Goal: Task Accomplishment & Management: Manage account settings

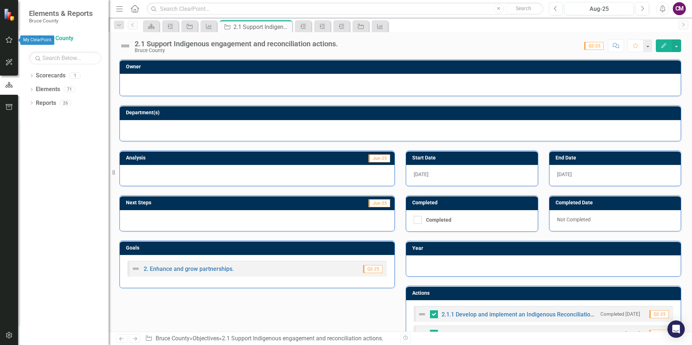
click at [10, 42] on icon "button" at bounding box center [9, 40] width 8 height 6
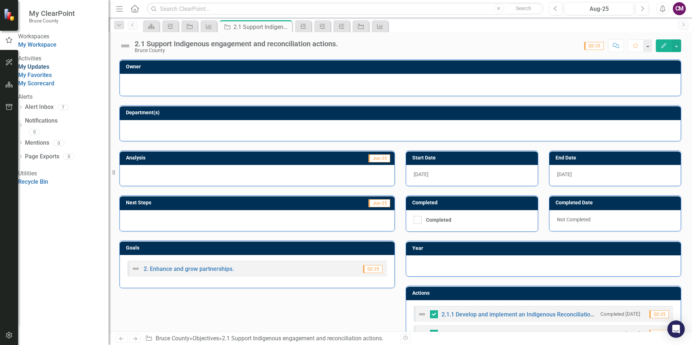
click at [47, 70] on link "My Updates" at bounding box center [33, 66] width 31 height 7
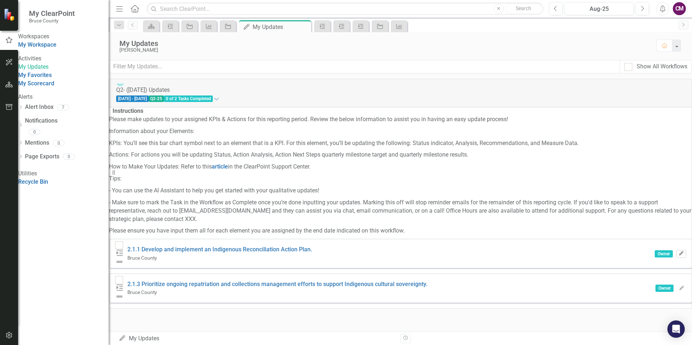
click at [679, 253] on icon "button" at bounding box center [681, 253] width 4 height 4
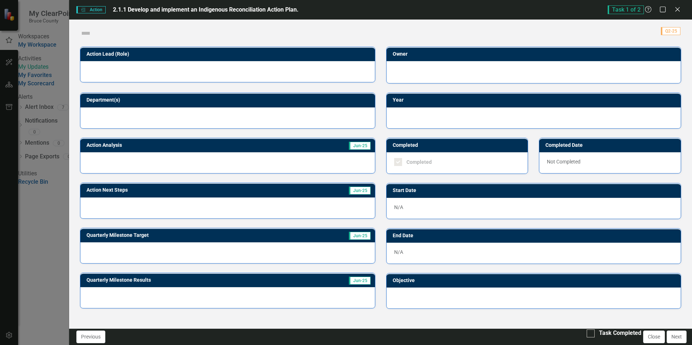
checkbox input "true"
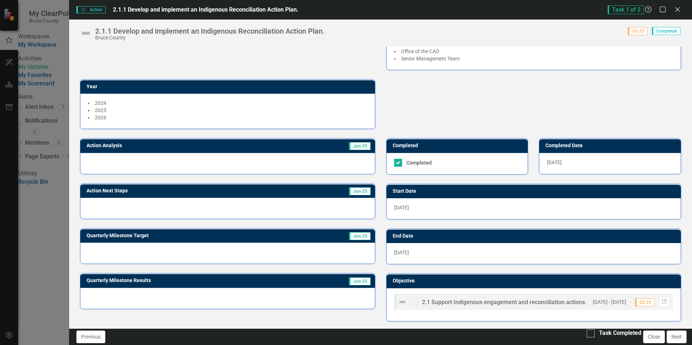
scroll to position [67, 0]
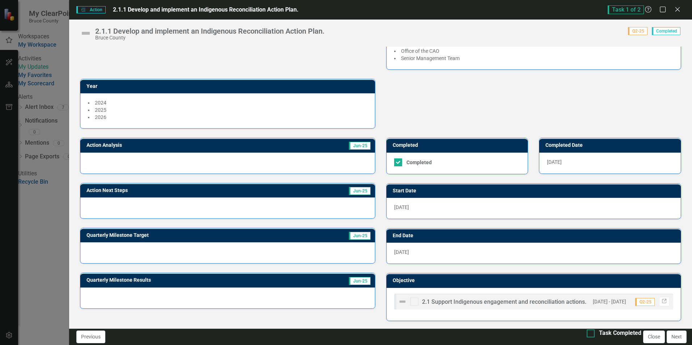
click at [586, 334] on input "Task Completed" at bounding box center [588, 332] width 5 height 5
checkbox input "true"
click at [652, 337] on button "Close" at bounding box center [654, 337] width 22 height 13
checkbox input "true"
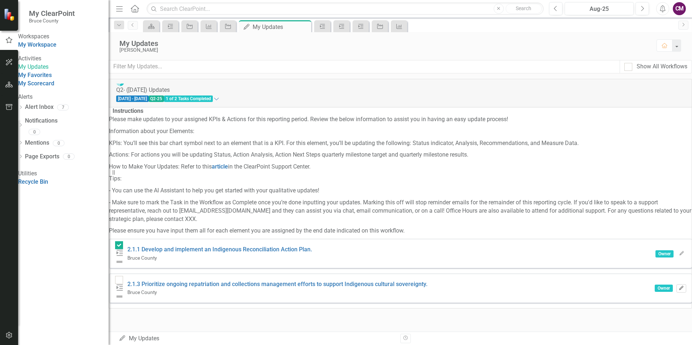
click at [679, 286] on icon "button" at bounding box center [681, 288] width 4 height 4
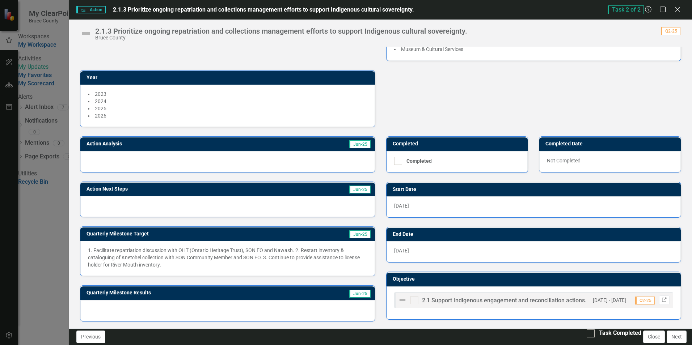
scroll to position [69, 0]
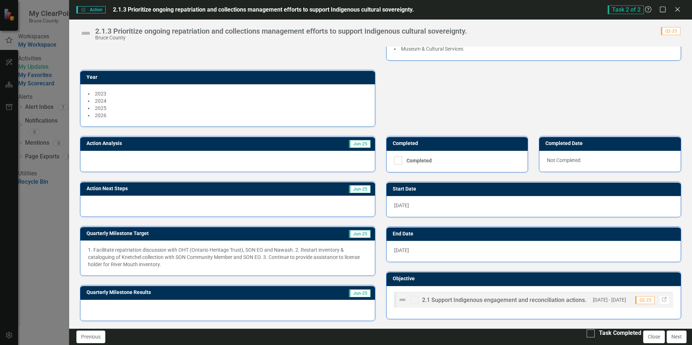
click at [135, 198] on div at bounding box center [227, 206] width 294 height 21
click at [673, 337] on button "Next" at bounding box center [676, 337] width 20 height 13
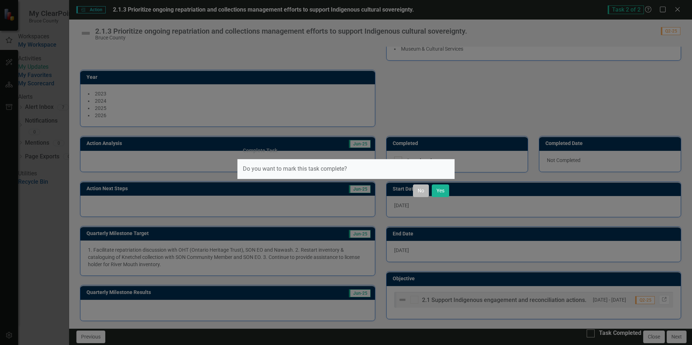
click at [415, 188] on button "No" at bounding box center [421, 191] width 16 height 13
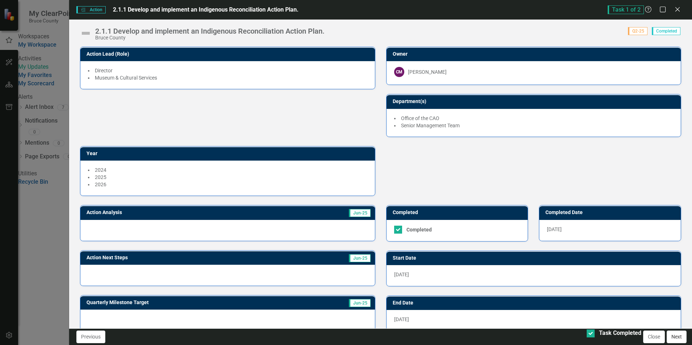
click at [676, 338] on button "Next" at bounding box center [676, 337] width 20 height 13
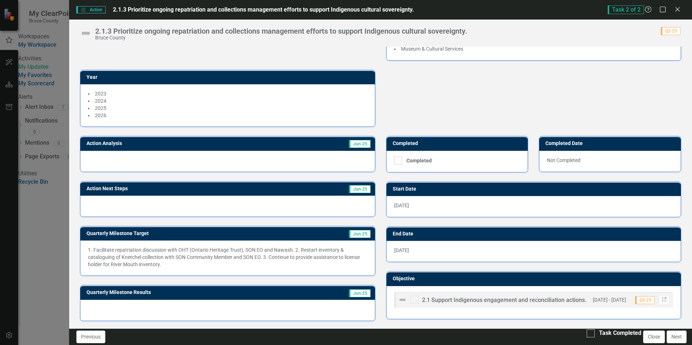
click at [169, 307] on div at bounding box center [227, 310] width 294 height 21
click at [146, 295] on h3 "Quarterly Milestone Results" at bounding box center [191, 292] width 211 height 5
click at [145, 293] on h3 "Quarterly Milestone Results" at bounding box center [191, 292] width 211 height 5
click at [355, 293] on span "Jun-25" at bounding box center [360, 293] width 22 height 8
click at [356, 143] on span "Jun-25" at bounding box center [360, 144] width 22 height 8
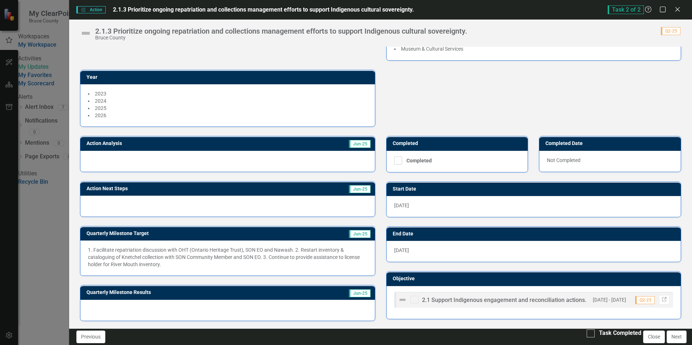
click at [195, 158] on div at bounding box center [227, 161] width 294 height 21
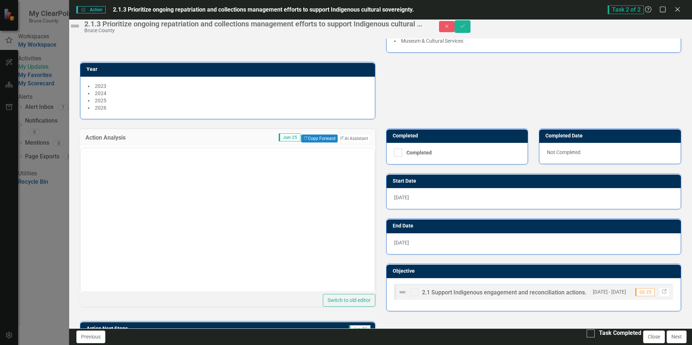
click at [195, 158] on div "Switch to old editor" at bounding box center [227, 226] width 295 height 161
click at [80, 333] on button "Previous" at bounding box center [90, 337] width 29 height 13
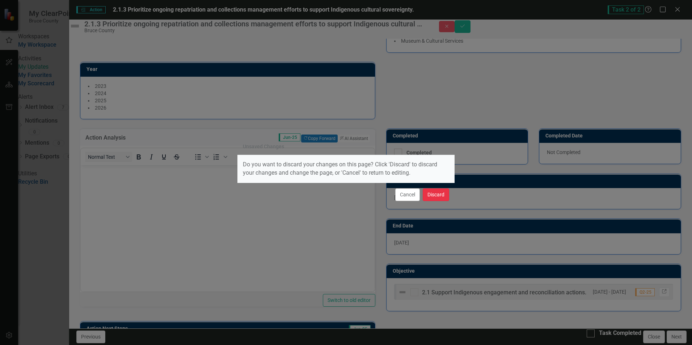
click at [429, 197] on button "Discard" at bounding box center [436, 194] width 26 height 13
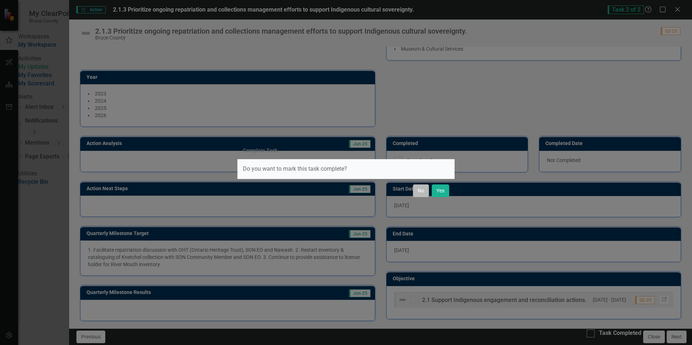
click at [425, 190] on button "No" at bounding box center [421, 191] width 16 height 13
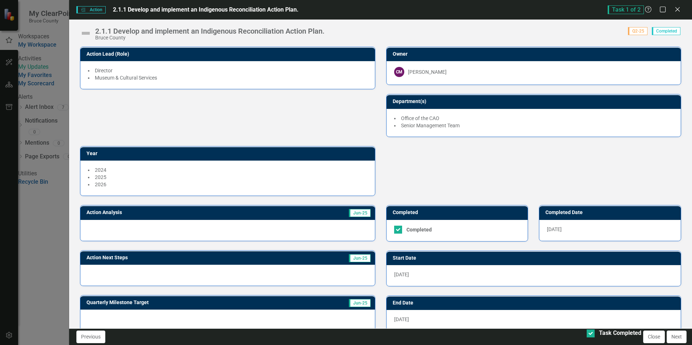
scroll to position [67, 0]
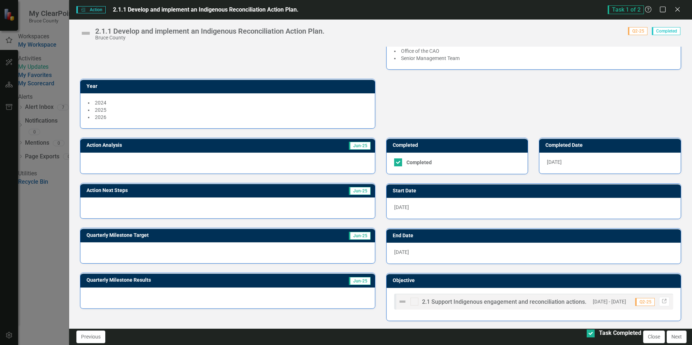
click at [496, 301] on span "2.1 Support Indigenous engagement and reconciliation actions." at bounding box center [504, 301] width 164 height 7
click at [98, 340] on button "Previous" at bounding box center [90, 337] width 29 height 13
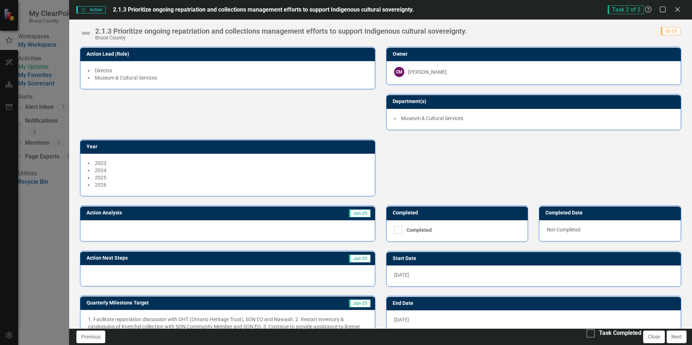
scroll to position [69, 0]
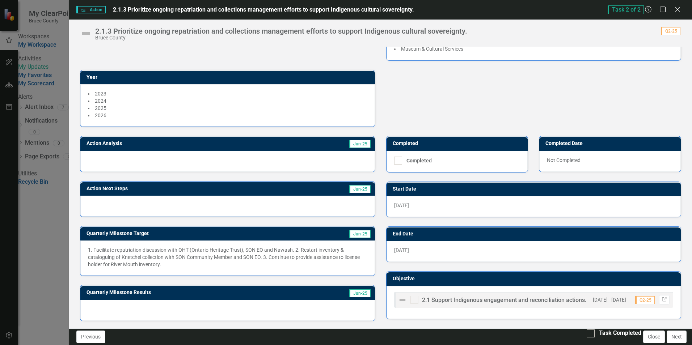
click at [106, 154] on div at bounding box center [227, 161] width 294 height 21
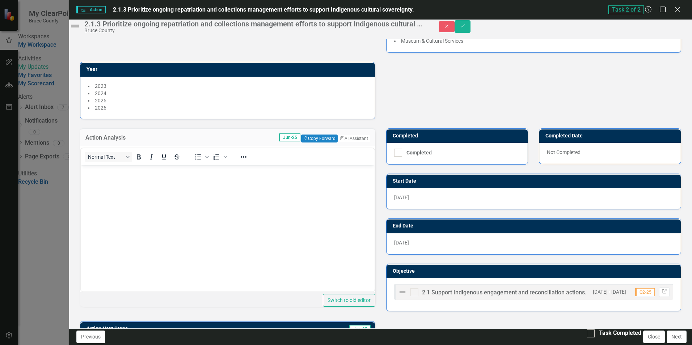
scroll to position [0, 0]
click at [88, 334] on button "Previous" at bounding box center [90, 337] width 29 height 13
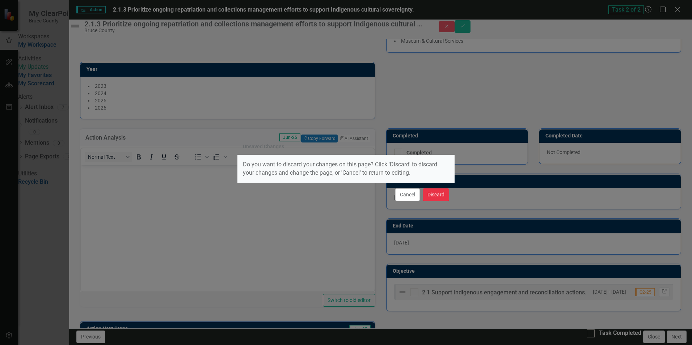
click at [431, 196] on button "Discard" at bounding box center [436, 194] width 26 height 13
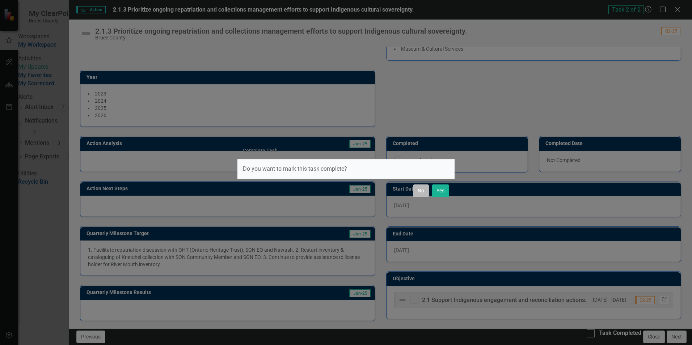
click at [417, 186] on button "No" at bounding box center [421, 191] width 16 height 13
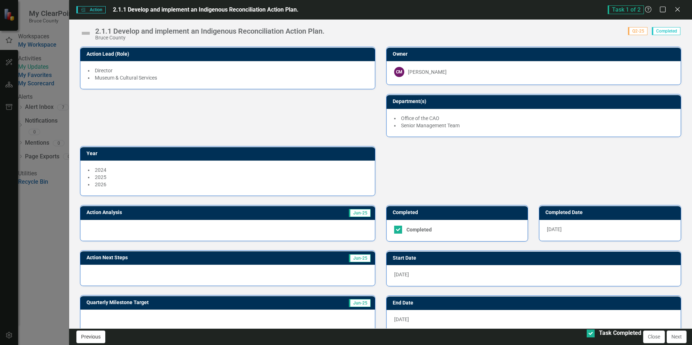
click at [88, 338] on button "Previous" at bounding box center [90, 337] width 29 height 13
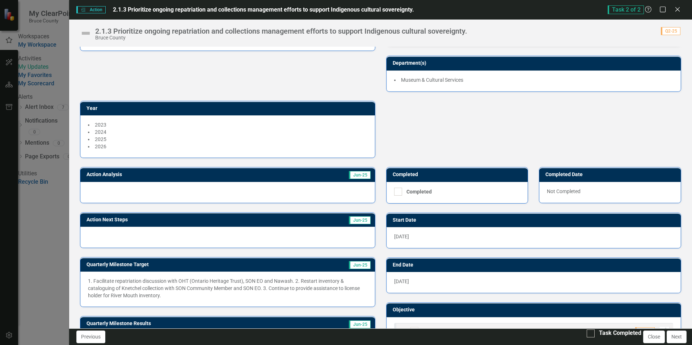
scroll to position [69, 0]
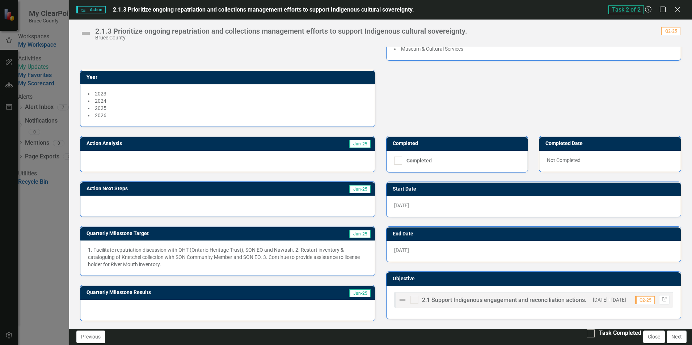
drag, startPoint x: 167, startPoint y: 266, endPoint x: 92, endPoint y: 249, distance: 76.9
click at [90, 251] on p "1. Facilitate repatriation discussion with OHT (Ontario Heritage Trust), SON EO…" at bounding box center [227, 257] width 279 height 22
drag, startPoint x: 94, startPoint y: 247, endPoint x: 113, endPoint y: 251, distance: 19.9
click at [113, 251] on p "1. Facilitate repatriation discussion with OHT (Ontario Heritage Trust), SON EO…" at bounding box center [227, 257] width 279 height 22
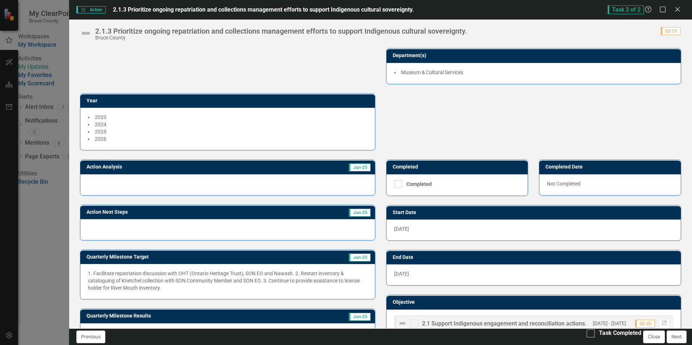
scroll to position [33, 0]
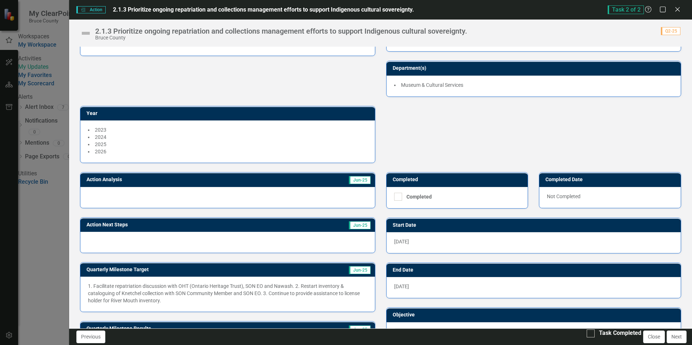
click at [114, 178] on h3 "Action Analysis" at bounding box center [173, 179] width 174 height 5
click at [112, 178] on h3 "Action Analysis" at bounding box center [173, 179] width 174 height 5
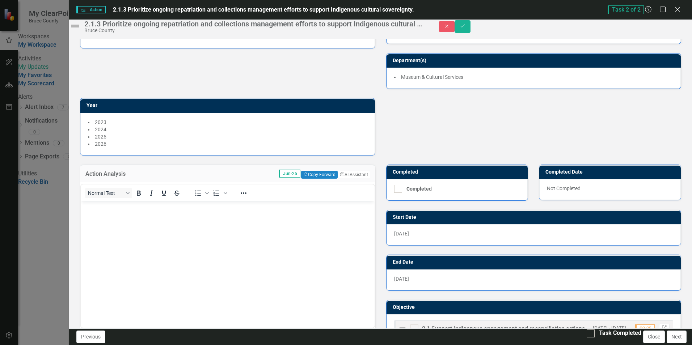
scroll to position [0, 0]
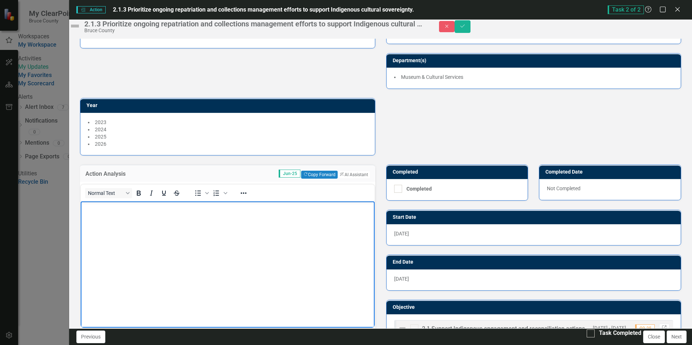
click at [103, 217] on body "Rich Text Area. Press ALT-0 for help." at bounding box center [227, 256] width 293 height 109
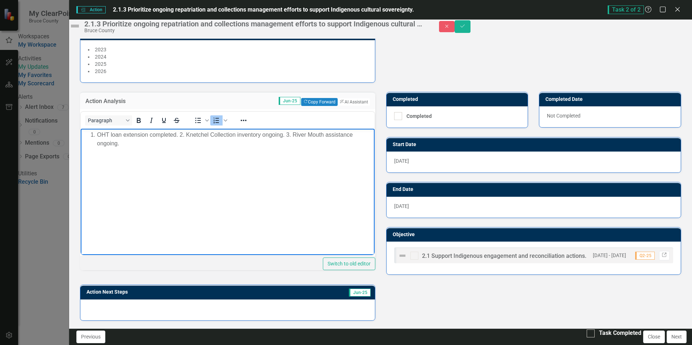
scroll to position [178, 0]
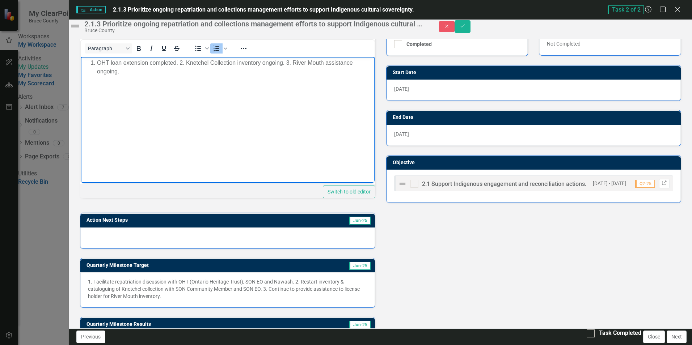
click at [277, 165] on html "OHT loan extension completed. 2. Knetchel Collection inventory ongoing. 3. Rive…" at bounding box center [227, 111] width 293 height 109
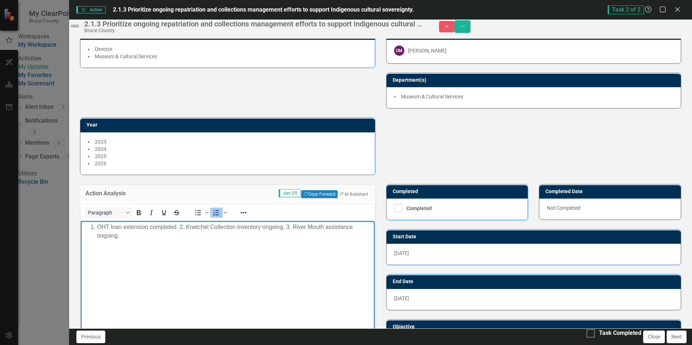
scroll to position [0, 0]
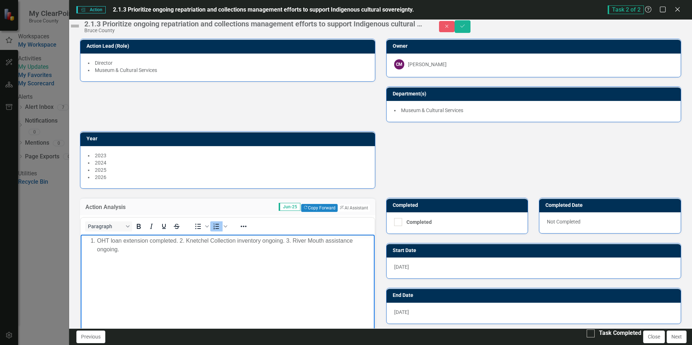
click at [310, 299] on body "OHT loan extension completed. 2. Knetchel Collection inventory ongoing. 3. Rive…" at bounding box center [227, 289] width 293 height 109
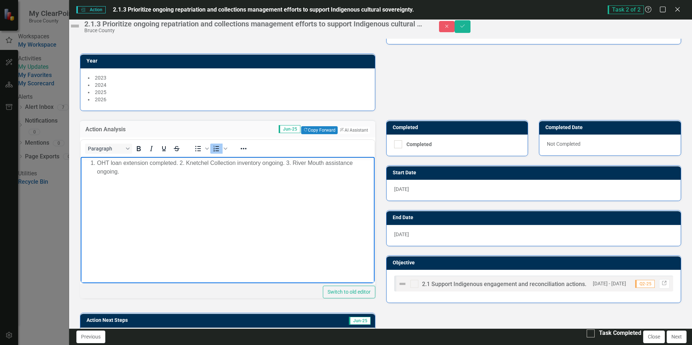
scroll to position [181, 0]
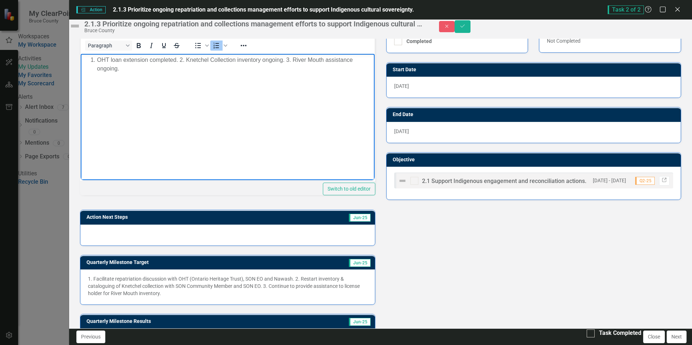
click at [178, 162] on html "OHT loan extension completed. 2. Knetchel Collection inventory ongoing. 3. Rive…" at bounding box center [227, 108] width 293 height 109
click at [162, 156] on body "OHT loan extension completed. 2. Knetchel Collection inventory ongoing. 3. Rive…" at bounding box center [227, 108] width 293 height 109
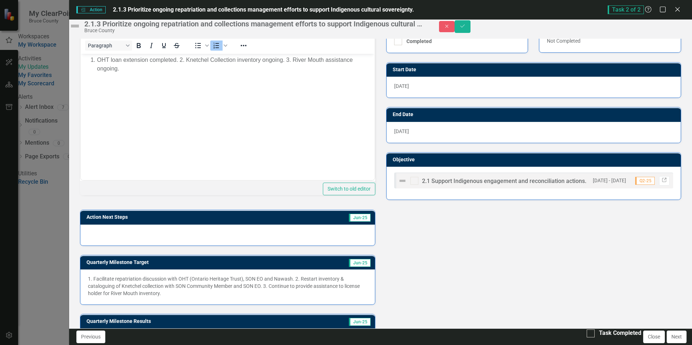
click at [120, 220] on h3 "Action Next Steps" at bounding box center [178, 217] width 184 height 5
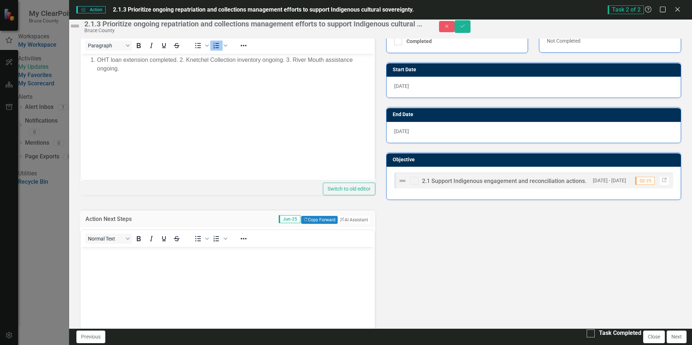
scroll to position [391, 0]
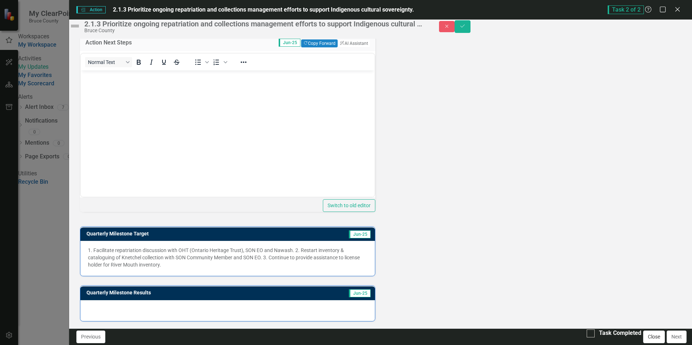
click at [653, 339] on button "Close" at bounding box center [654, 337] width 22 height 13
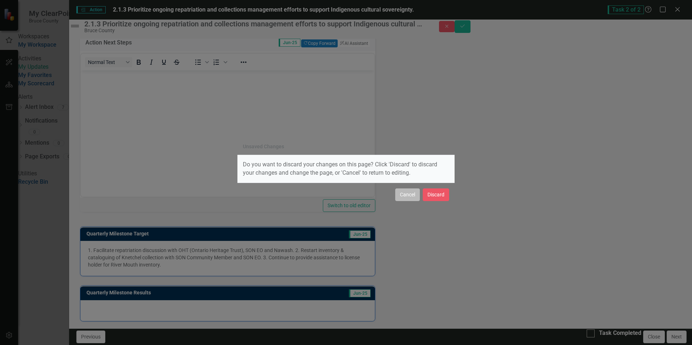
click at [405, 196] on button "Cancel" at bounding box center [407, 194] width 25 height 13
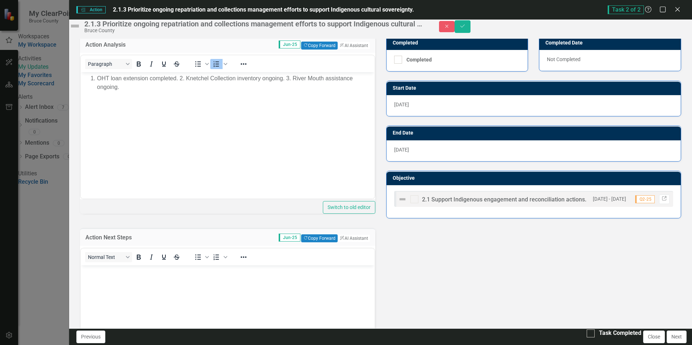
scroll to position [181, 0]
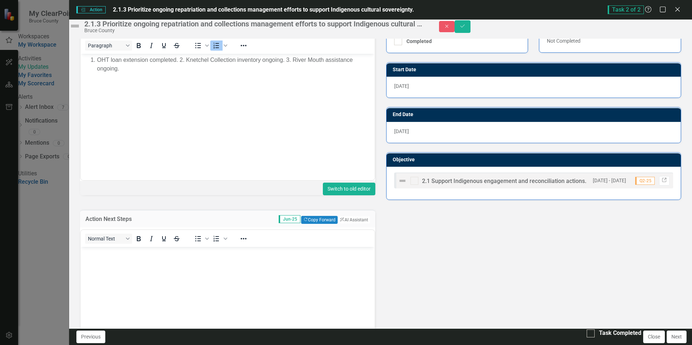
click at [340, 195] on button "Switch to old editor" at bounding box center [349, 189] width 52 height 13
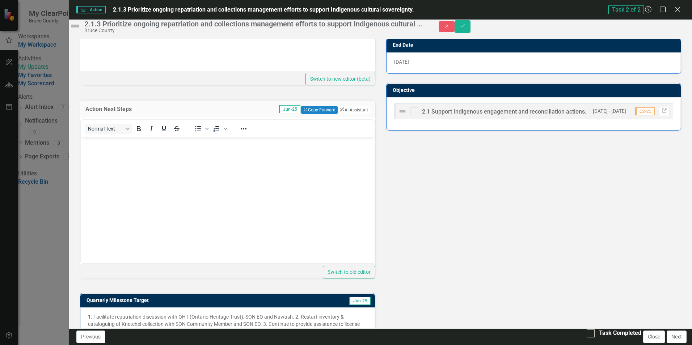
scroll to position [351, 0]
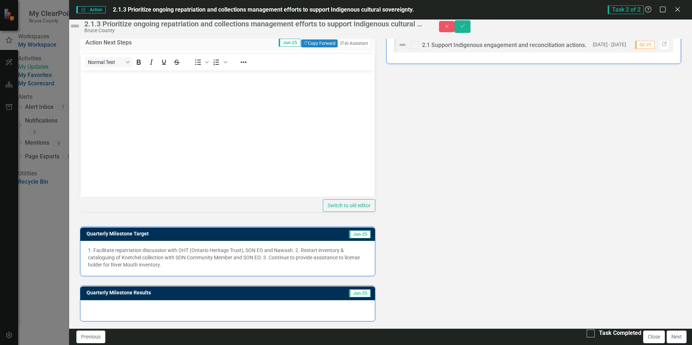
click at [132, 293] on h3 "Quarterly Milestone Results" at bounding box center [191, 292] width 211 height 5
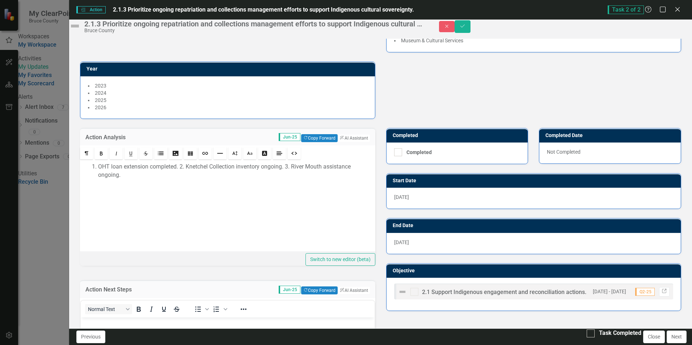
scroll to position [61, 0]
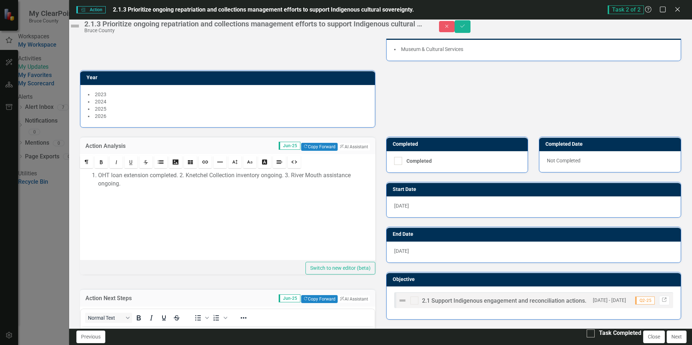
drag, startPoint x: 132, startPoint y: 201, endPoint x: 94, endPoint y: 185, distance: 41.7
click at [94, 185] on ol "OHT loan extension completed. 2. Knetchel Collection inventory ongoing. 3. Rive…" at bounding box center [228, 179] width 288 height 17
drag, startPoint x: 134, startPoint y: 190, endPoint x: 288, endPoint y: 212, distance: 155.6
click at [288, 212] on div "OHT loan extension completed. 2. Knetchel Collection inventory ongoing. 3. Rive…" at bounding box center [227, 215] width 295 height 90
drag, startPoint x: 142, startPoint y: 200, endPoint x: 81, endPoint y: 187, distance: 62.2
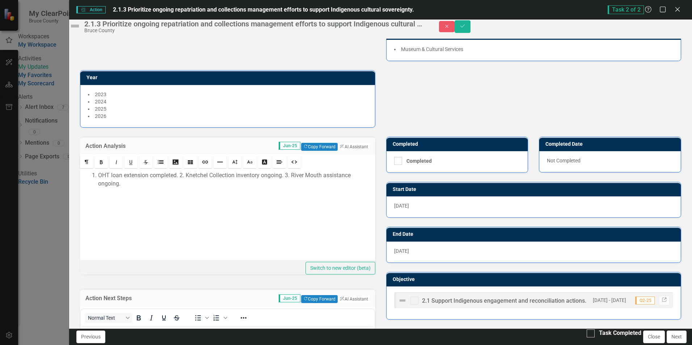
click at [81, 187] on div "Rich text editor OHT loan extension completed. 2. Knetchel Collection inventory…" at bounding box center [227, 214] width 295 height 120
click at [229, 234] on div at bounding box center [227, 215] width 295 height 90
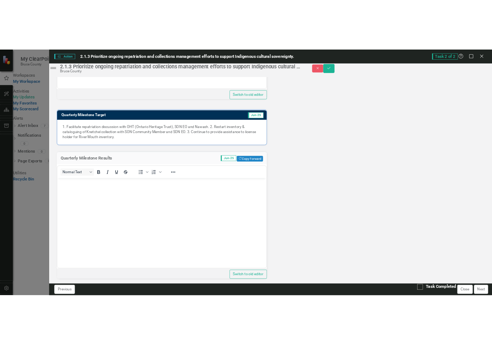
scroll to position [512, 0]
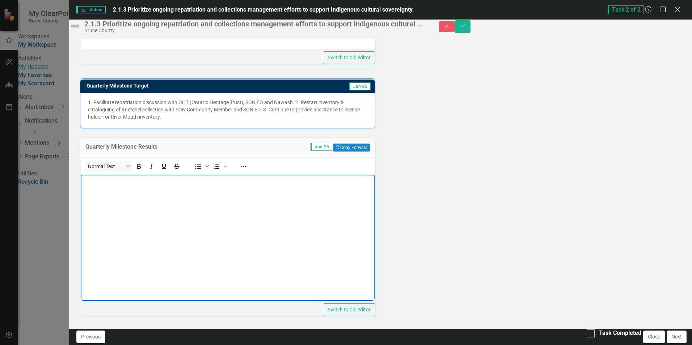
click at [97, 187] on body "Rich Text Area. Press ALT-0 for help." at bounding box center [227, 228] width 293 height 109
paste body "Rich Text Area. Press ALT-0 for help."
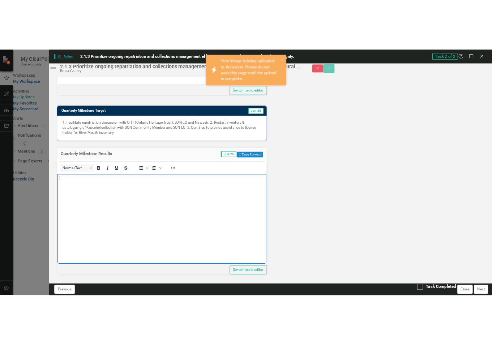
scroll to position [525, 0]
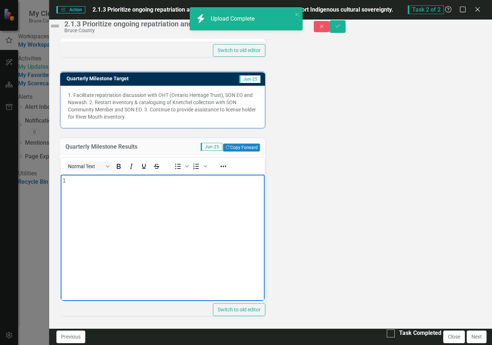
click at [68, 177] on p "1" at bounding box center [163, 180] width 200 height 9
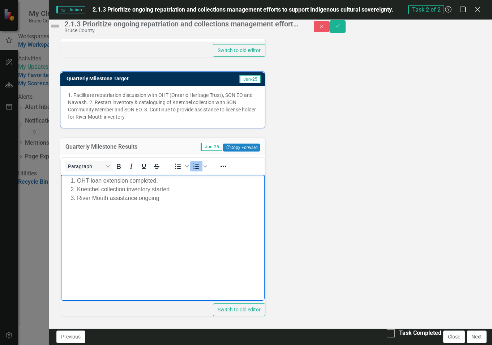
scroll to position [532, 0]
click at [234, 304] on button "Switch to old editor" at bounding box center [239, 310] width 52 height 13
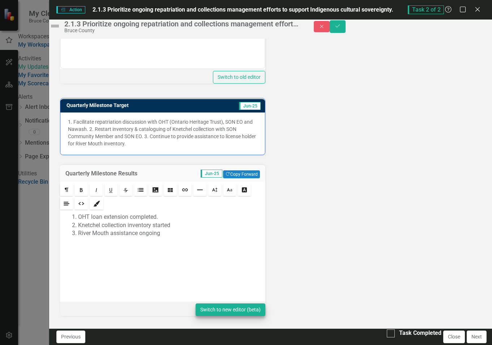
scroll to position [505, 0]
click at [475, 338] on button "Next" at bounding box center [477, 337] width 20 height 13
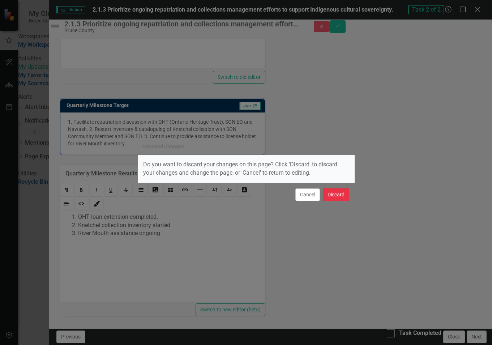
click at [326, 193] on button "Discard" at bounding box center [336, 194] width 26 height 13
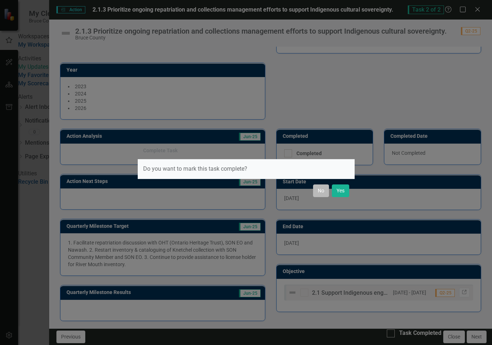
click at [319, 191] on button "No" at bounding box center [321, 191] width 16 height 13
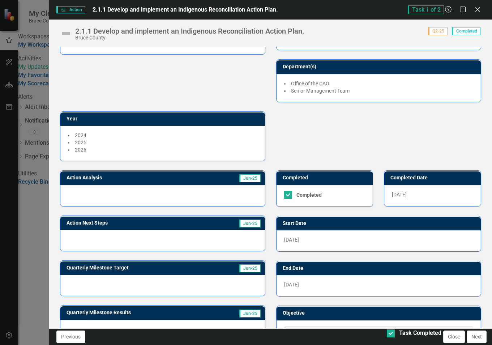
scroll to position [67, 0]
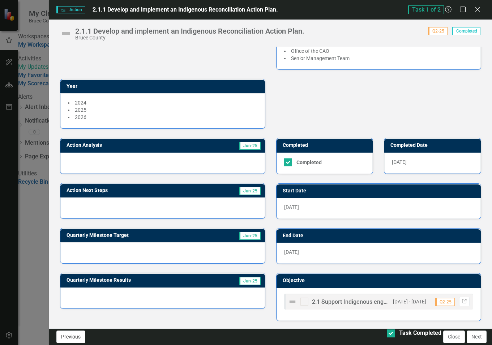
click at [72, 336] on button "Previous" at bounding box center [70, 337] width 29 height 13
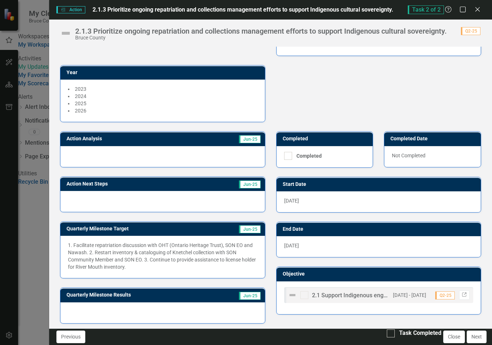
scroll to position [77, 0]
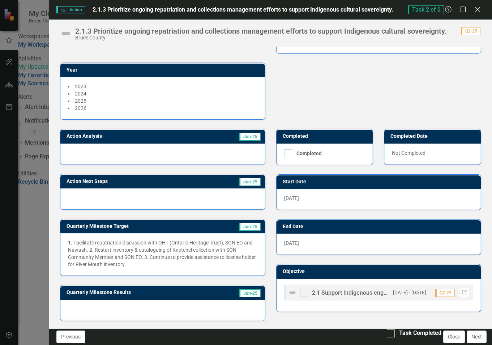
click at [100, 290] on h3 "Quarterly Milestone Results" at bounding box center [139, 292] width 144 height 5
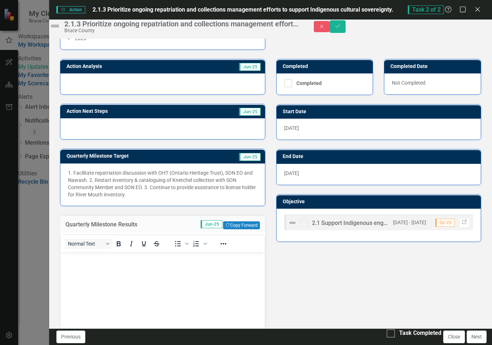
scroll to position [238, 0]
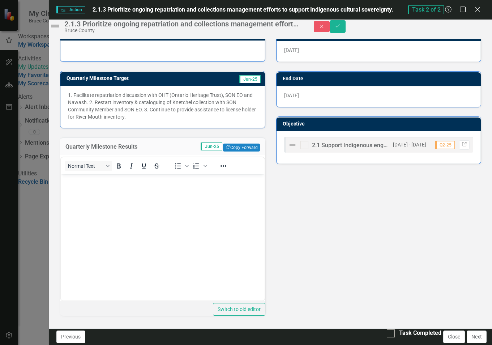
click at [78, 186] on body "Rich Text Area. Press ALT-0 for help." at bounding box center [163, 228] width 204 height 109
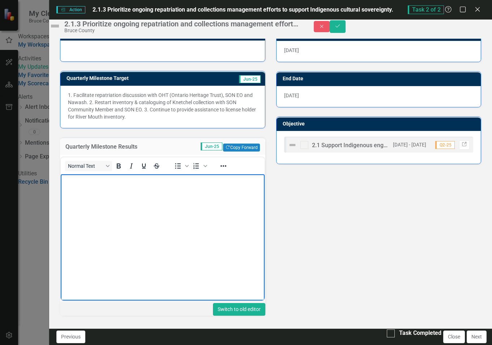
click at [218, 303] on button "Switch to old editor" at bounding box center [239, 309] width 52 height 13
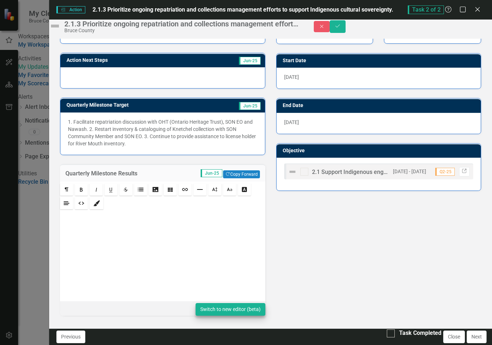
scroll to position [210, 0]
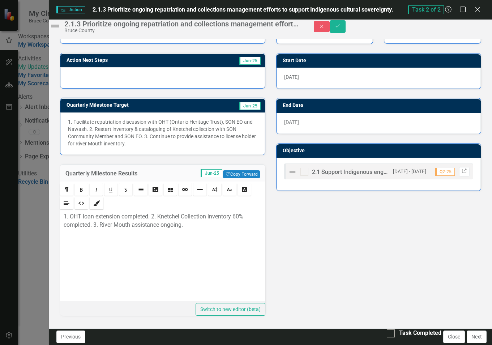
click at [190, 273] on div "1. OHT loan extension completed. 2. Knetchel Collection inventory 60% completed…" at bounding box center [162, 256] width 205 height 90
click at [254, 253] on div "1. OHT loan extension completed. 2. Knetchel Collection inventory 60% completed…" at bounding box center [162, 256] width 205 height 90
click at [396, 267] on div "Action Analysis Jun-25 Action Next Steps Jun-25 Quarterly Milestone Target Jun-…" at bounding box center [271, 160] width 432 height 323
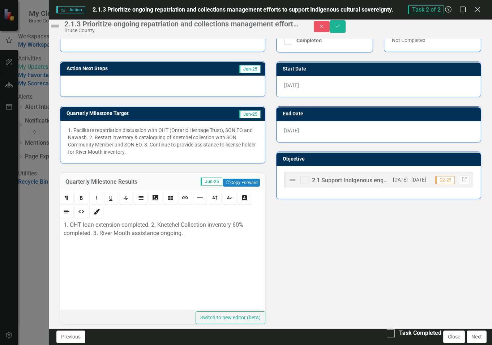
scroll to position [174, 0]
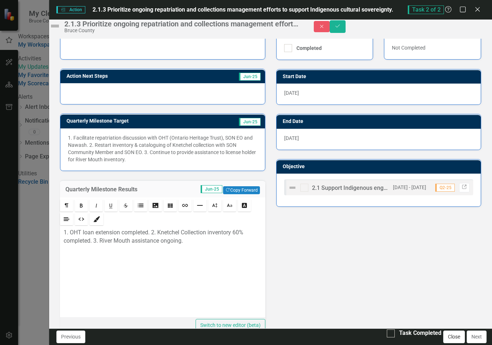
click at [453, 338] on button "Close" at bounding box center [455, 337] width 22 height 13
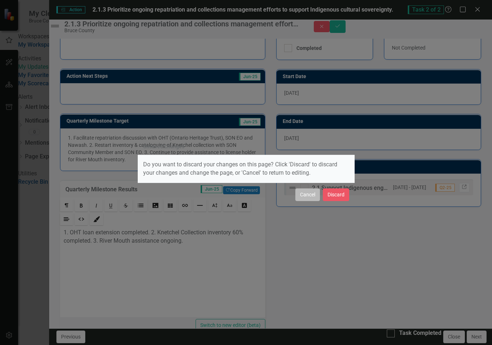
click at [305, 196] on button "Cancel" at bounding box center [308, 194] width 25 height 13
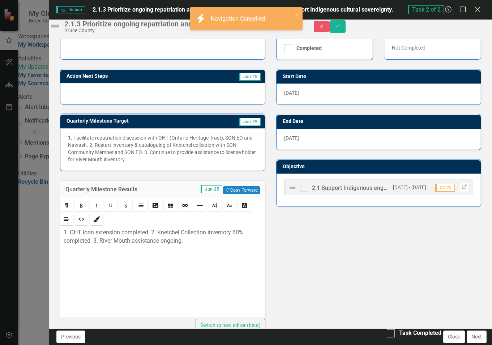
click at [217, 245] on p "1. OHT loan extension completed. 2. Knetchel Collection inventory 60% completed…" at bounding box center [163, 237] width 198 height 17
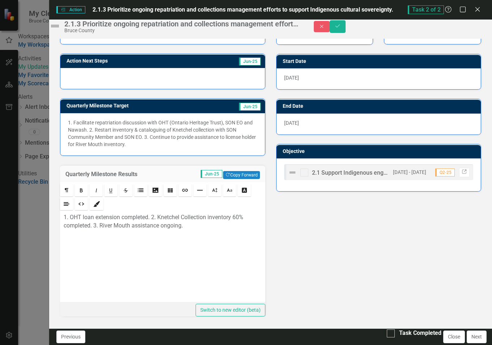
scroll to position [210, 0]
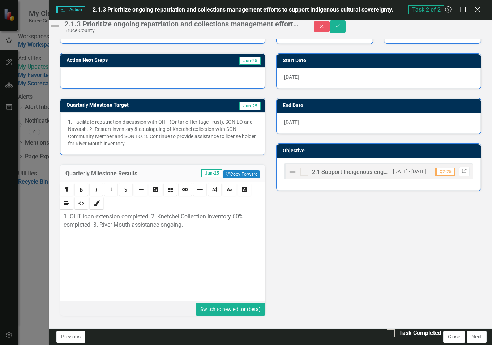
click at [227, 304] on button "Switch to new editor (beta)" at bounding box center [231, 309] width 70 height 13
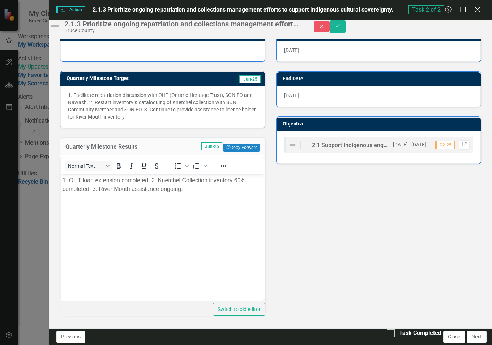
scroll to position [202, 0]
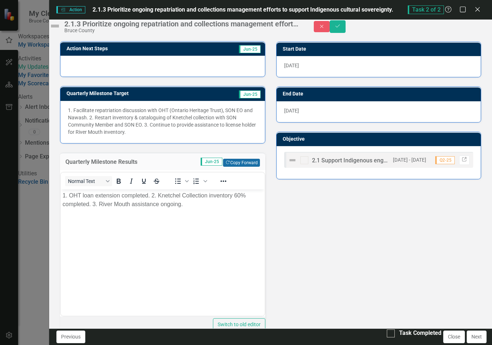
click at [242, 167] on button "Copy Forward Copy Forward" at bounding box center [241, 163] width 37 height 8
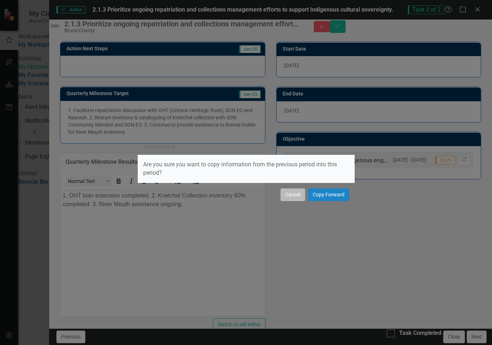
click at [297, 193] on button "Cancel" at bounding box center [293, 194] width 25 height 13
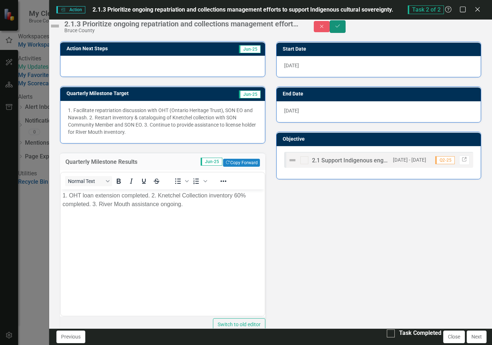
click at [341, 29] on icon "Save" at bounding box center [338, 26] width 7 height 5
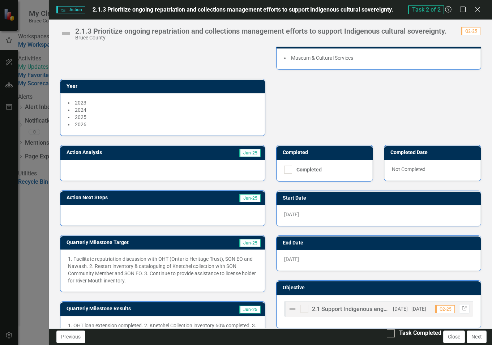
scroll to position [84, 0]
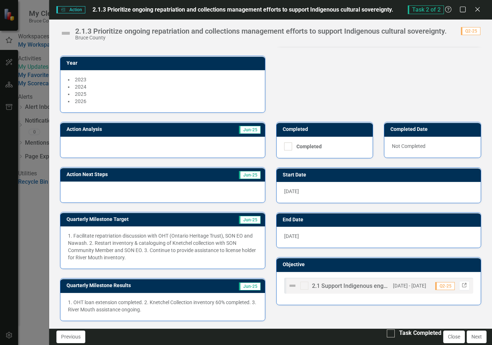
click at [462, 287] on icon "Link" at bounding box center [464, 286] width 5 height 4
click at [387, 338] on div at bounding box center [391, 334] width 8 height 8
click at [387, 334] on input "Task Completed" at bounding box center [389, 332] width 5 height 5
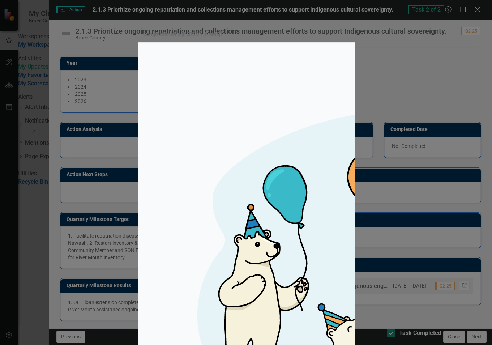
checkbox input "true"
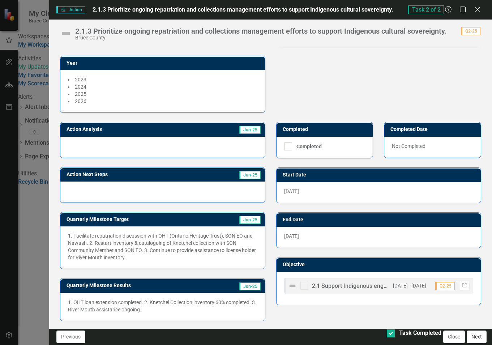
click at [477, 335] on button "Next" at bounding box center [477, 337] width 20 height 13
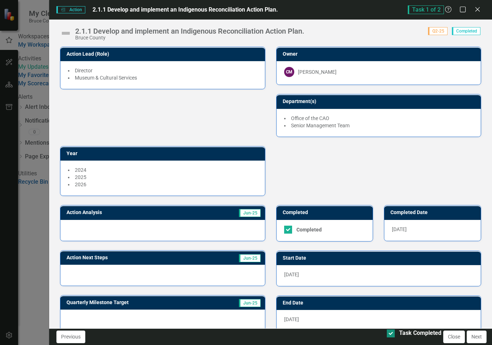
checkbox input "true"
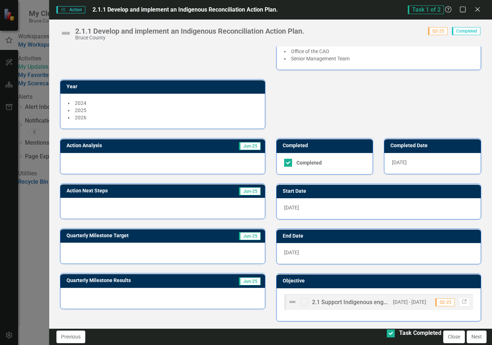
scroll to position [67, 0]
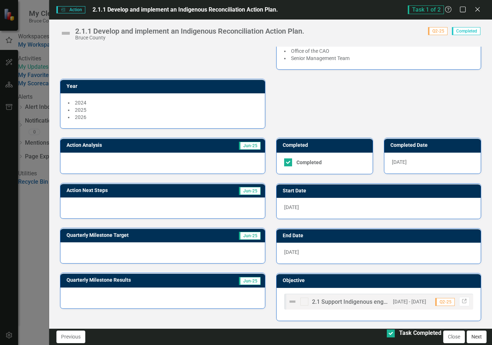
click at [476, 339] on button "Next" at bounding box center [477, 337] width 20 height 13
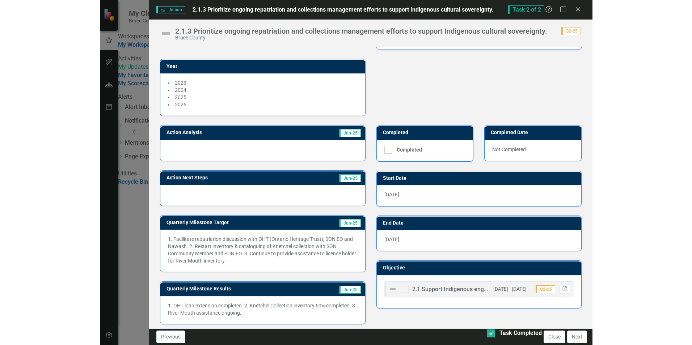
scroll to position [84, 0]
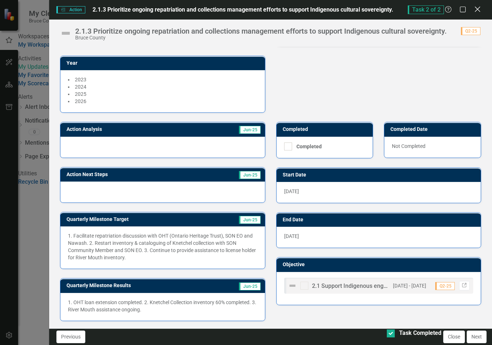
click at [477, 9] on icon at bounding box center [477, 9] width 5 height 5
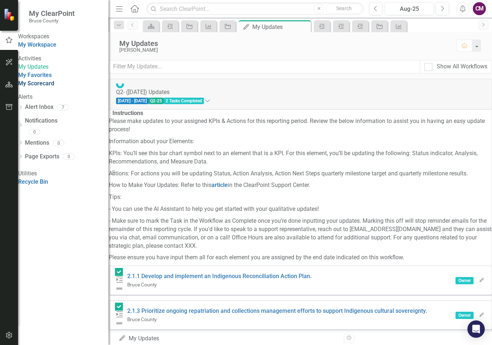
click at [54, 87] on link "My Scorecard" at bounding box center [36, 83] width 36 height 7
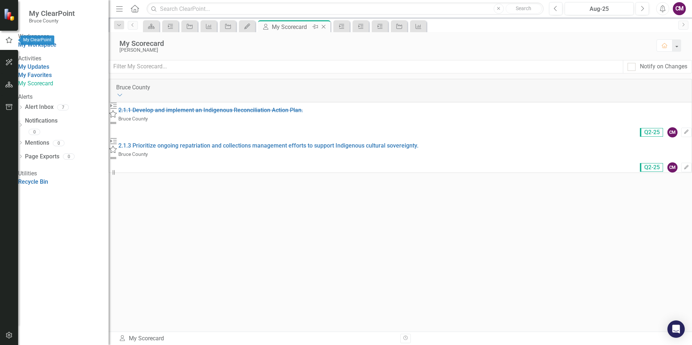
click at [316, 28] on icon "Pin" at bounding box center [315, 26] width 6 height 7
click at [49, 70] on link "My Updates" at bounding box center [33, 66] width 31 height 7
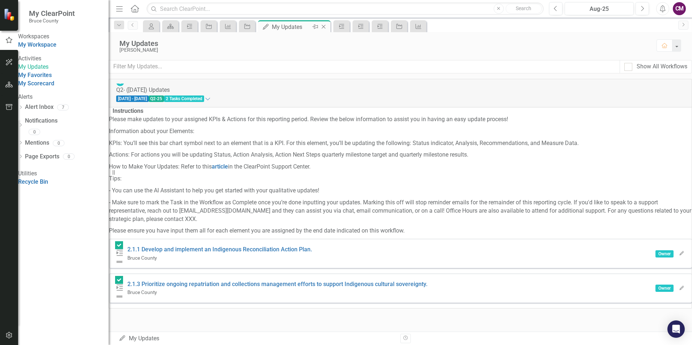
click at [313, 26] on icon "Pin" at bounding box center [315, 26] width 6 height 7
click at [8, 37] on icon "button" at bounding box center [9, 40] width 8 height 7
click at [151, 28] on icon "My Scorecard" at bounding box center [151, 27] width 7 height 6
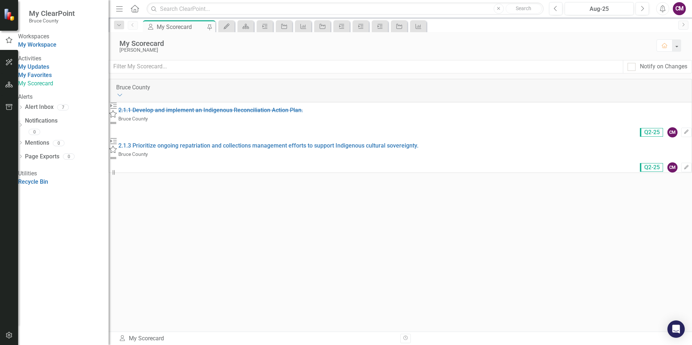
click at [40, 71] on div "My Updates" at bounding box center [63, 67] width 90 height 8
click at [31, 48] on link "My Workspace" at bounding box center [37, 44] width 38 height 7
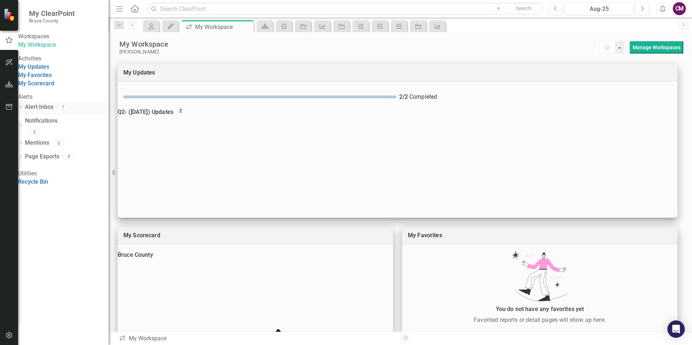
click at [44, 111] on link "Alert Inbox" at bounding box center [39, 107] width 29 height 8
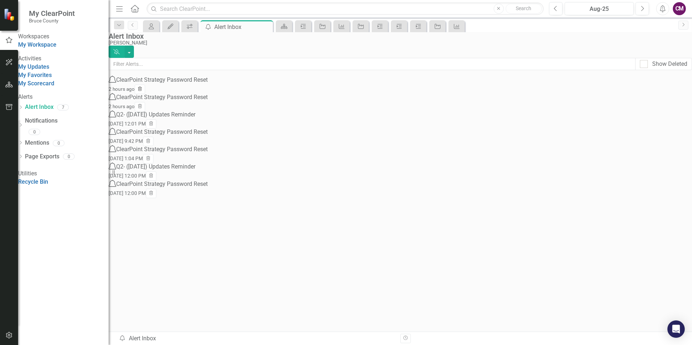
click at [142, 90] on icon "button" at bounding box center [140, 88] width 4 height 4
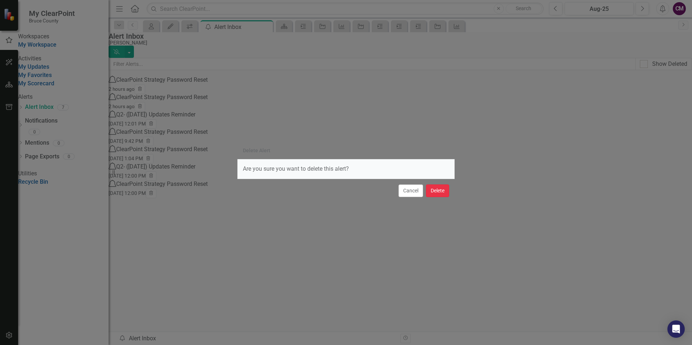
click at [441, 190] on button "Delete" at bounding box center [437, 191] width 23 height 13
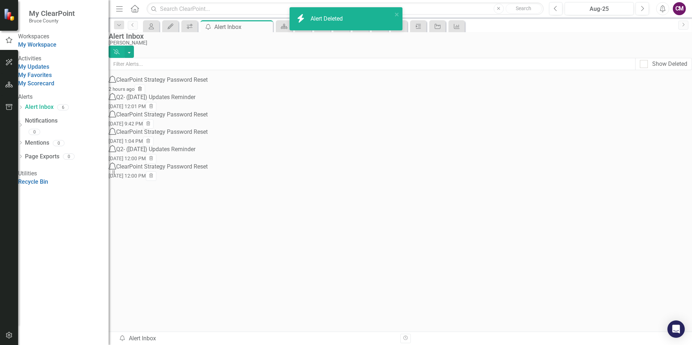
click at [143, 90] on icon "Trash" at bounding box center [139, 89] width 5 height 4
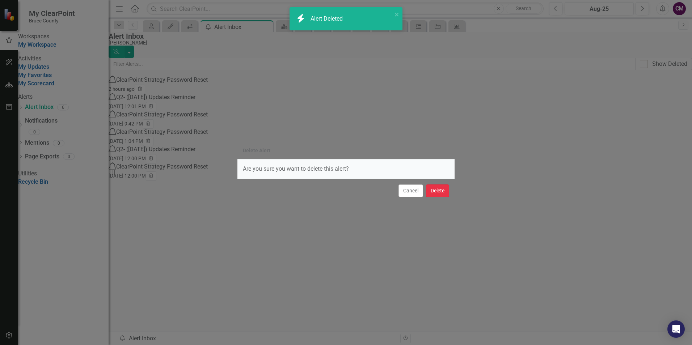
click at [428, 191] on button "Delete" at bounding box center [437, 191] width 23 height 13
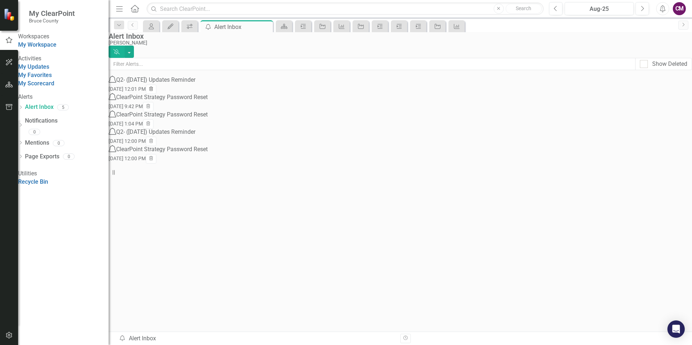
click at [154, 92] on icon "Trash" at bounding box center [150, 89] width 5 height 4
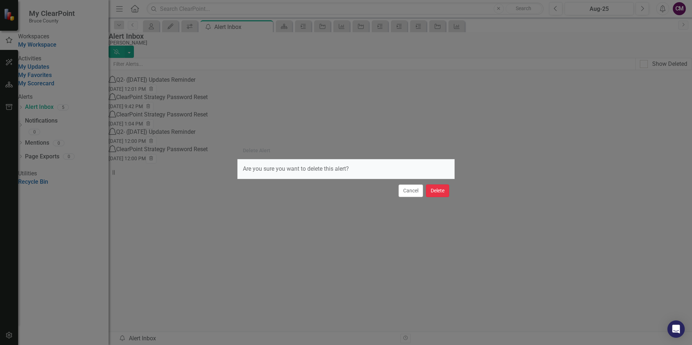
click at [436, 193] on button "Delete" at bounding box center [437, 191] width 23 height 13
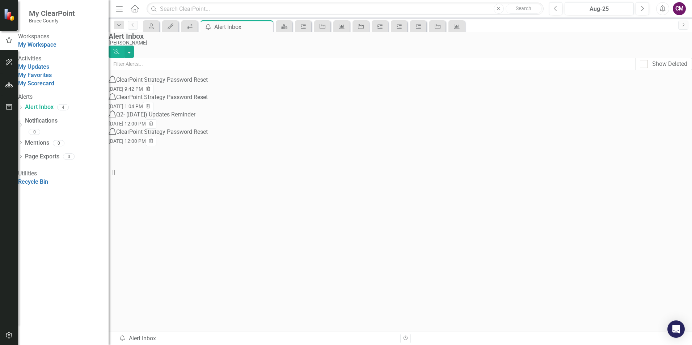
click at [151, 91] on icon "Trash" at bounding box center [147, 89] width 5 height 4
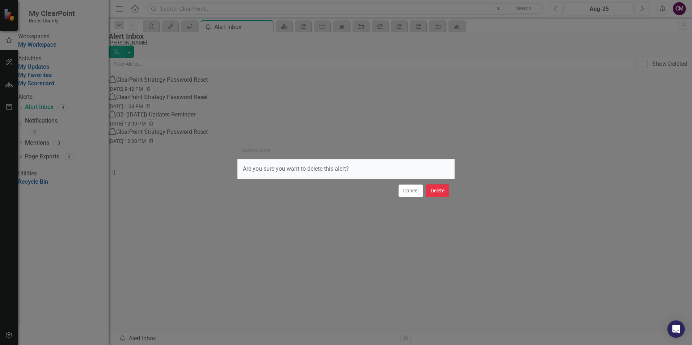
drag, startPoint x: 439, startPoint y: 188, endPoint x: 524, endPoint y: 172, distance: 86.6
click at [439, 188] on button "Delete" at bounding box center [437, 191] width 23 height 13
click at [441, 187] on button "Delete" at bounding box center [437, 191] width 23 height 13
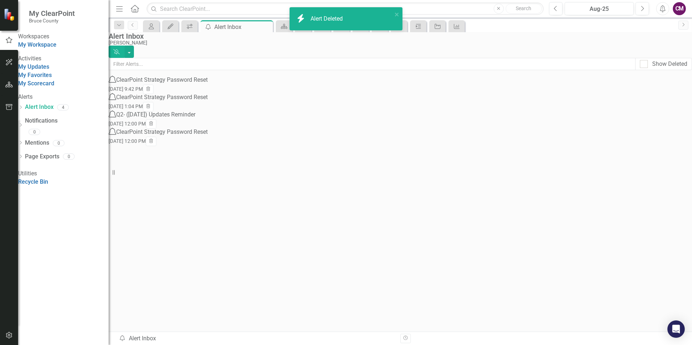
click at [208, 145] on div "Notification ClearPoint Strategy Password Reset [DATE] 9:42 PM Trash Notificati…" at bounding box center [158, 110] width 99 height 69
click at [153, 89] on button "Trash" at bounding box center [148, 89] width 10 height 9
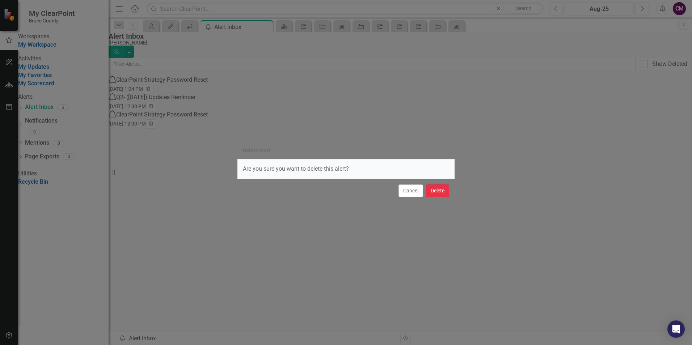
click at [433, 189] on button "Delete" at bounding box center [437, 191] width 23 height 13
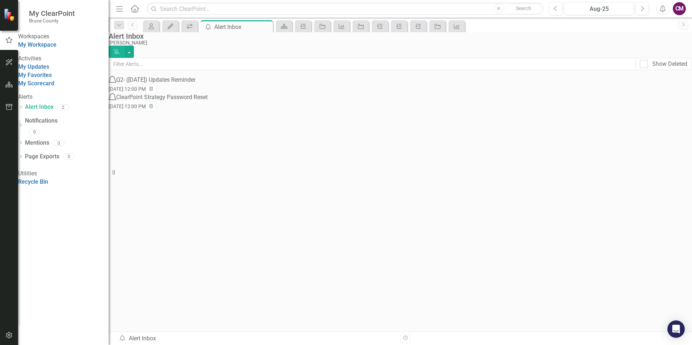
click at [171, 84] on div "Q2- ([DATE]) Updates Reminder" at bounding box center [155, 80] width 79 height 8
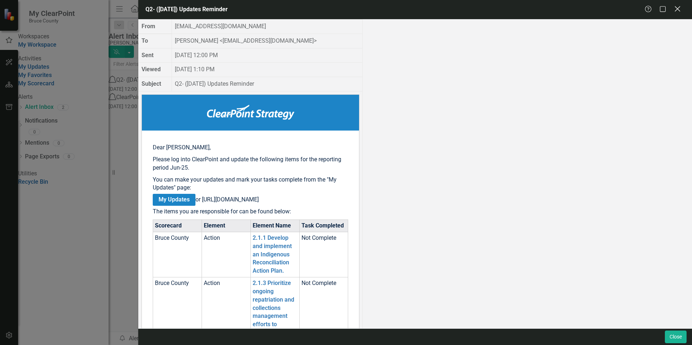
click at [680, 8] on icon "Close" at bounding box center [677, 8] width 9 height 7
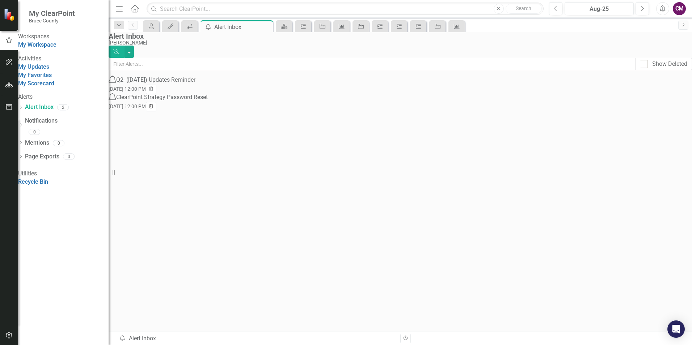
click at [154, 109] on icon "Trash" at bounding box center [150, 107] width 5 height 4
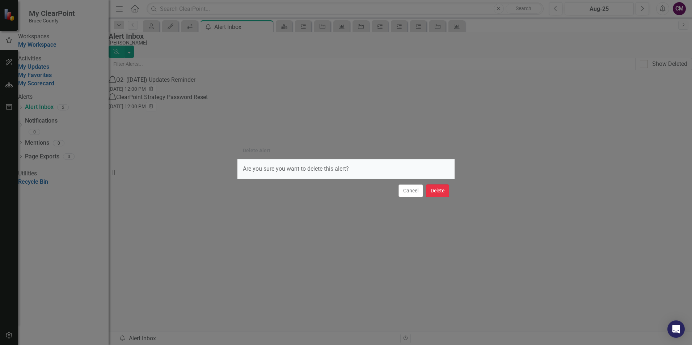
click at [444, 191] on button "Delete" at bounding box center [437, 191] width 23 height 13
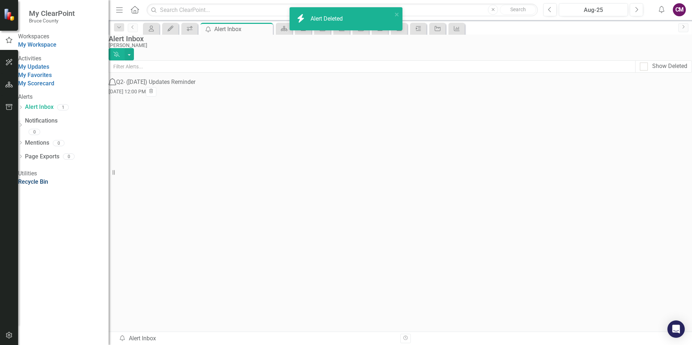
click at [48, 185] on link "Recycle Bin" at bounding box center [33, 181] width 30 height 7
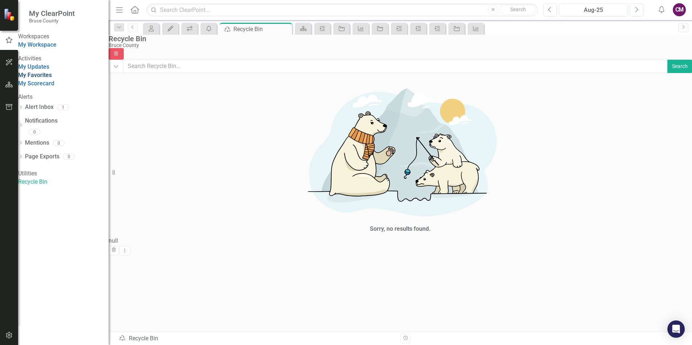
click at [52, 79] on link "My Favorites" at bounding box center [35, 75] width 34 height 7
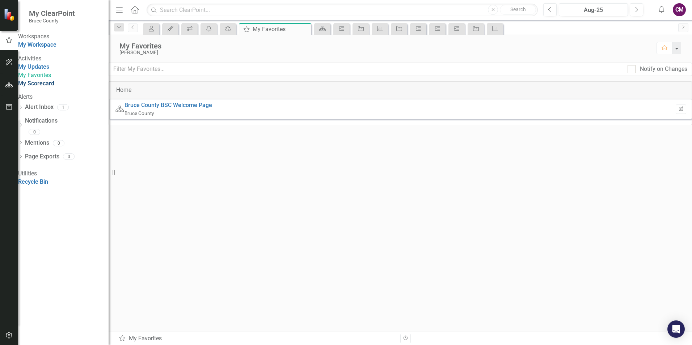
click at [54, 87] on link "My Scorecard" at bounding box center [36, 83] width 36 height 7
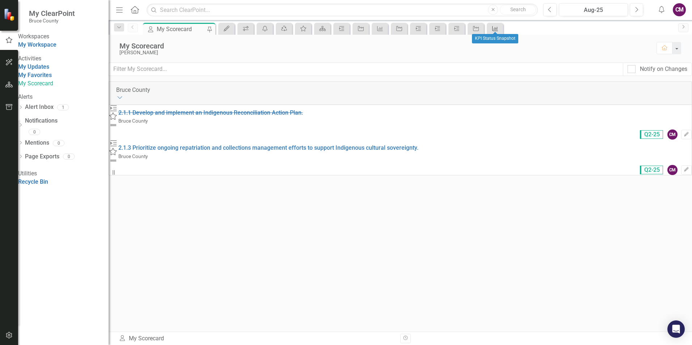
click at [492, 26] on icon "KPI" at bounding box center [494, 29] width 7 height 6
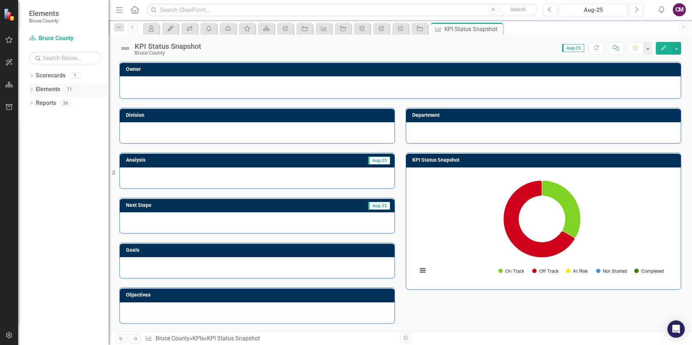
click at [51, 88] on link "Elements" at bounding box center [48, 89] width 24 height 8
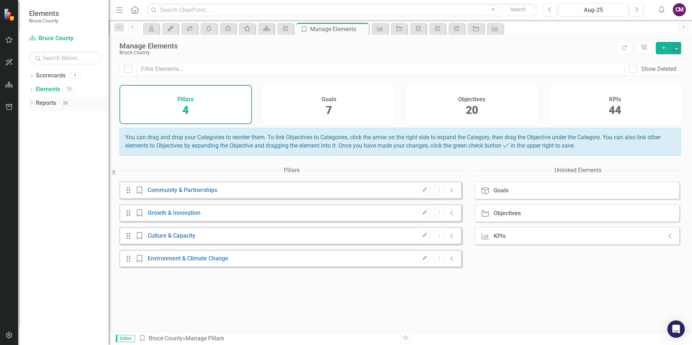
click at [43, 106] on link "Reports" at bounding box center [46, 103] width 20 height 8
click at [59, 101] on div "Reports 26" at bounding box center [72, 104] width 73 height 14
click at [46, 75] on link "Scorecards" at bounding box center [51, 76] width 30 height 8
click at [45, 35] on link "Scorecard Bruce County" at bounding box center [65, 38] width 72 height 8
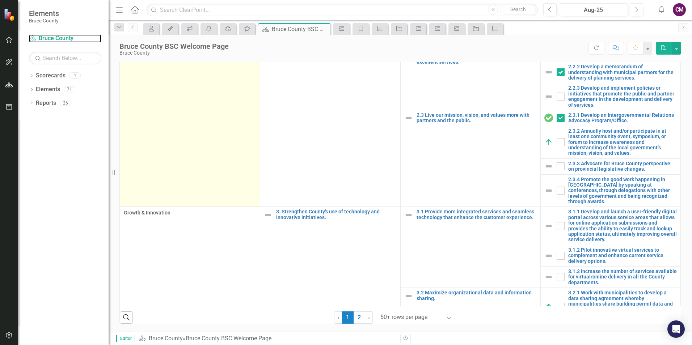
scroll to position [687, 0]
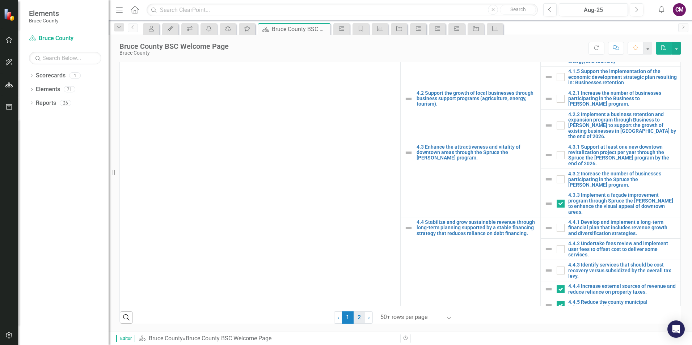
click at [359, 320] on link "2" at bounding box center [359, 318] width 12 height 12
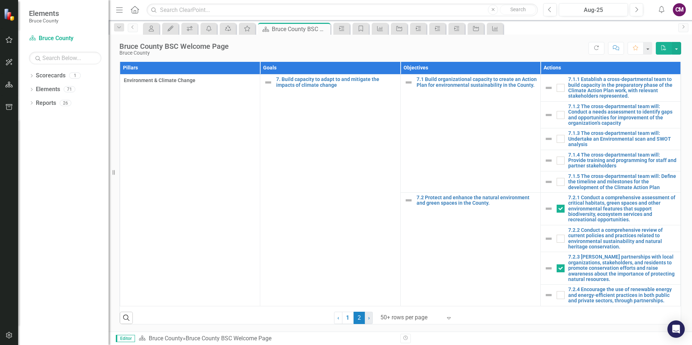
scroll to position [450, 0]
checkbox input "false"
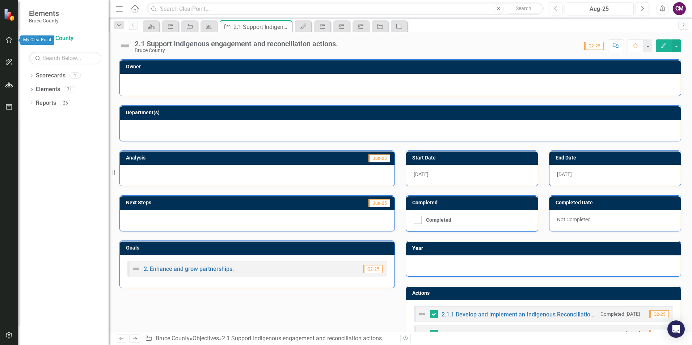
click at [8, 37] on icon "button" at bounding box center [9, 40] width 8 height 6
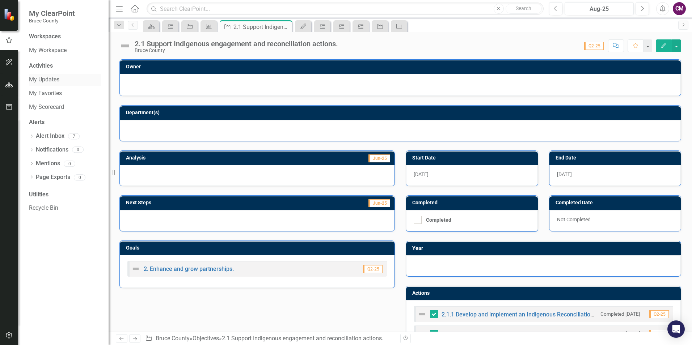
click at [45, 79] on link "My Updates" at bounding box center [65, 80] width 72 height 8
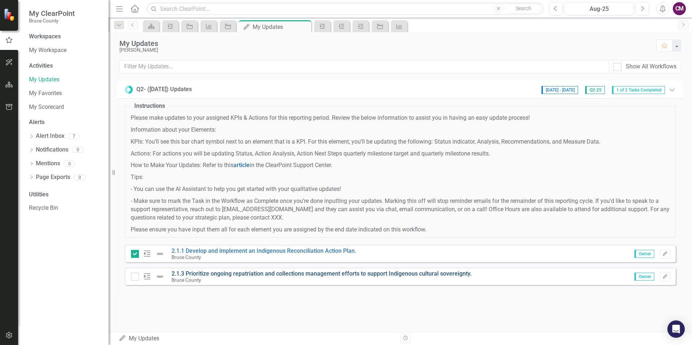
click at [213, 273] on link "2.1.3 Prioritize ongoing repatriation and collections management efforts to sup…" at bounding box center [321, 273] width 300 height 7
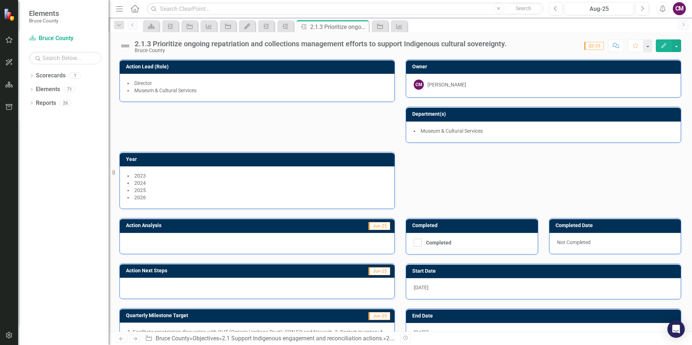
scroll to position [86, 0]
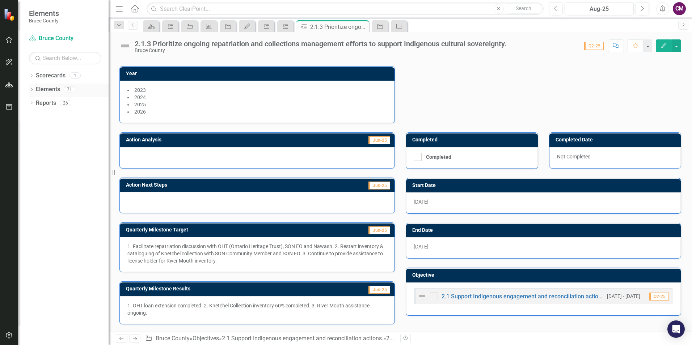
click at [40, 89] on link "Elements" at bounding box center [48, 89] width 24 height 8
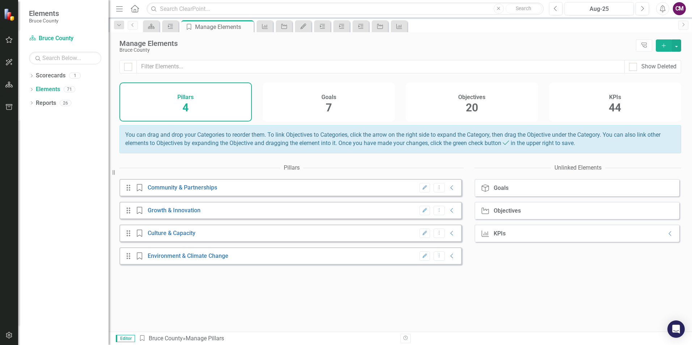
click at [612, 105] on span "44" at bounding box center [615, 107] width 12 height 13
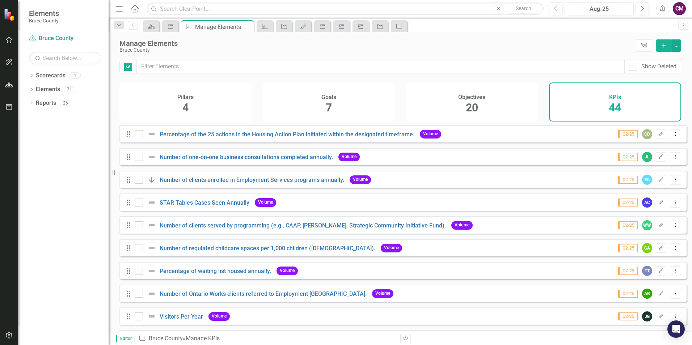
checkbox input "false"
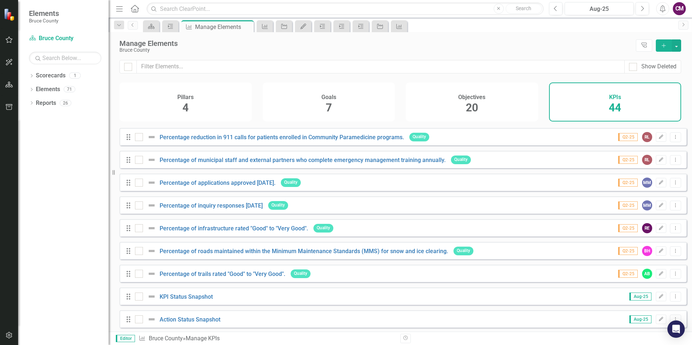
scroll to position [796, 0]
